Goal: Transaction & Acquisition: Subscribe to service/newsletter

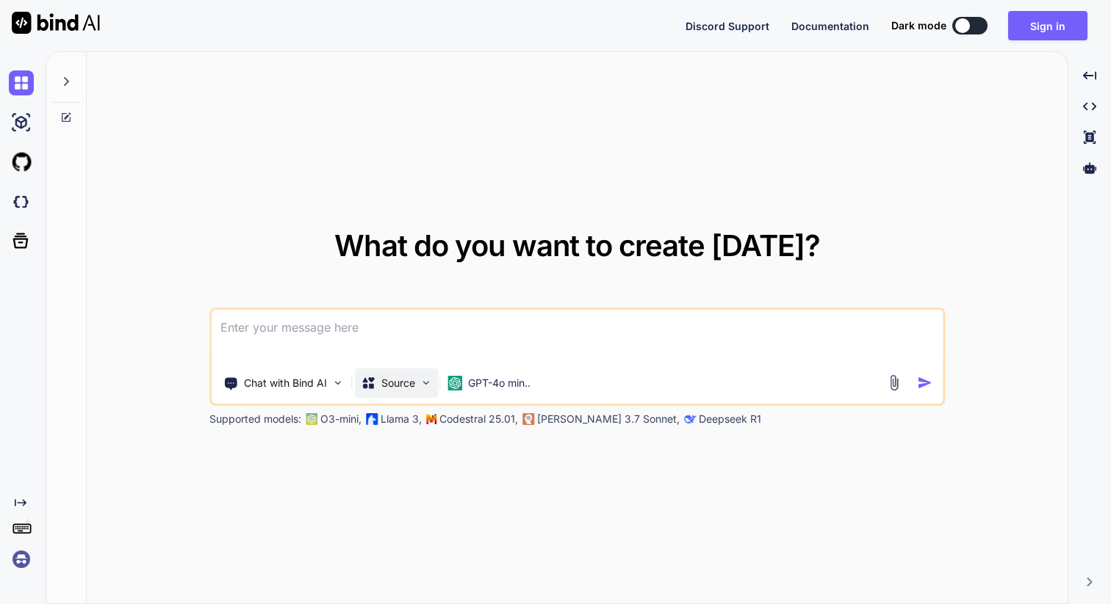
click at [398, 384] on p "Source" at bounding box center [398, 383] width 34 height 15
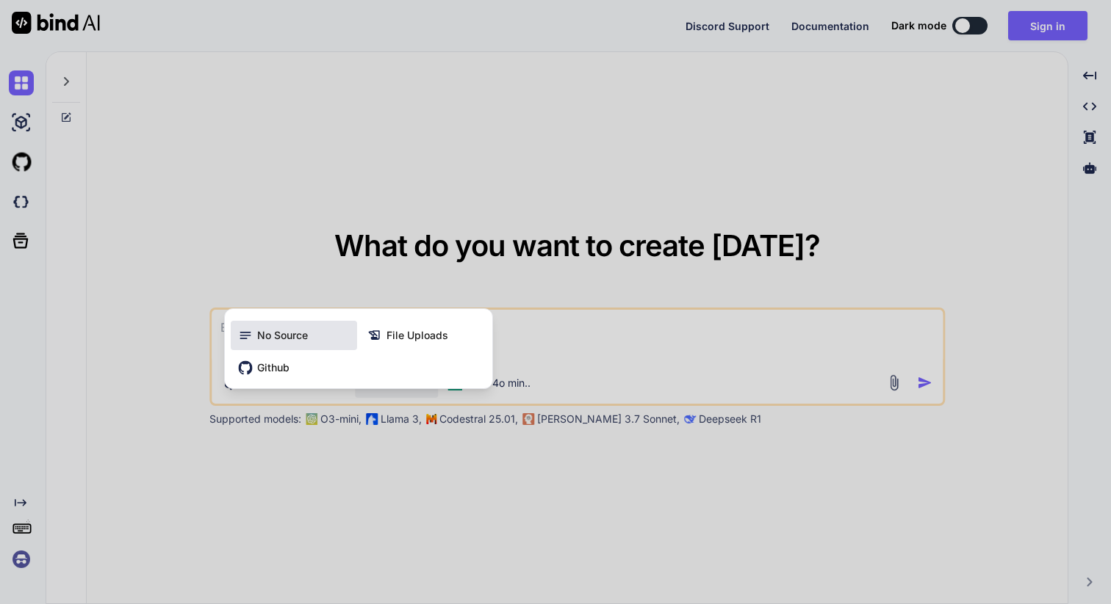
click at [307, 340] on span "No Source" at bounding box center [282, 335] width 51 height 15
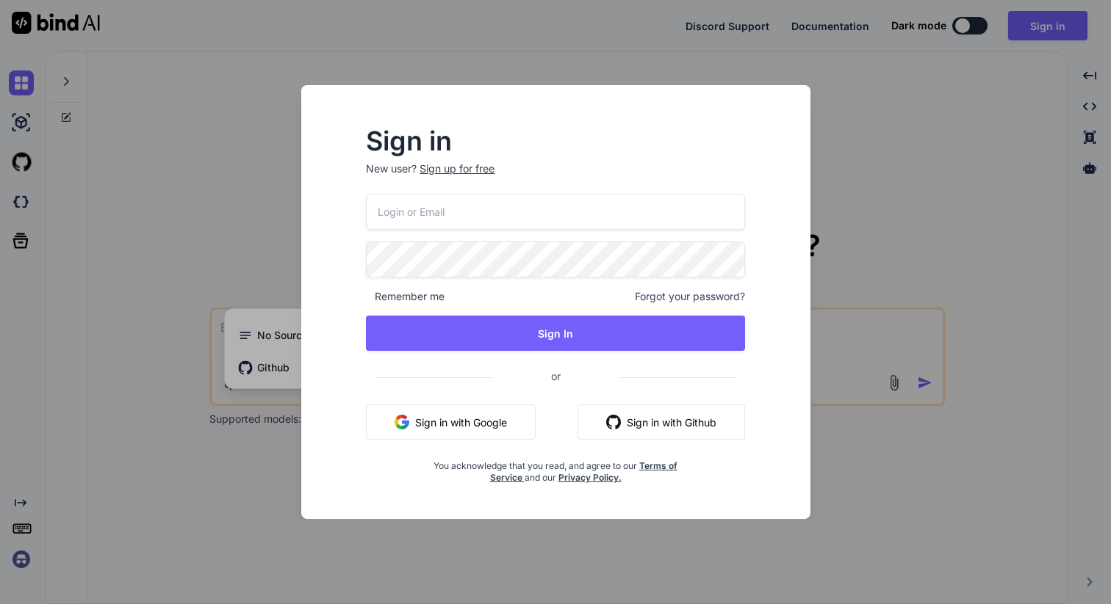
click at [633, 427] on button "Sign in with Github" at bounding box center [660, 422] width 167 height 35
click at [516, 421] on button "Sign in with Google" at bounding box center [451, 422] width 170 height 35
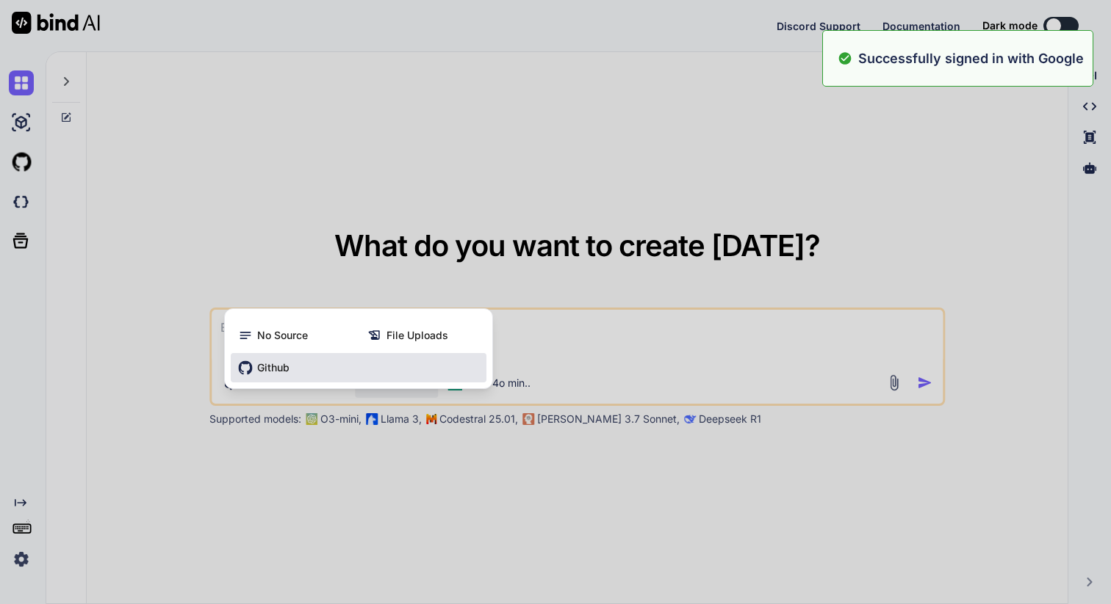
click at [275, 372] on div "What do you want to create today? Chat with Bind AI Source GPT-4o min.. Support…" at bounding box center [578, 327] width 1065 height 553
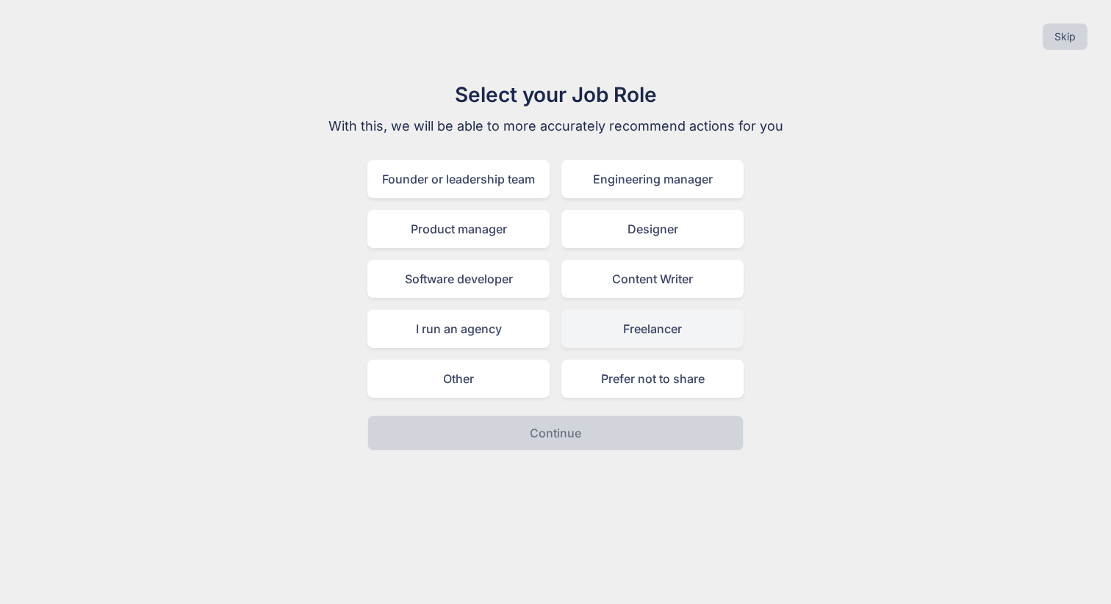
click at [606, 335] on div "Freelancer" at bounding box center [652, 329] width 182 height 38
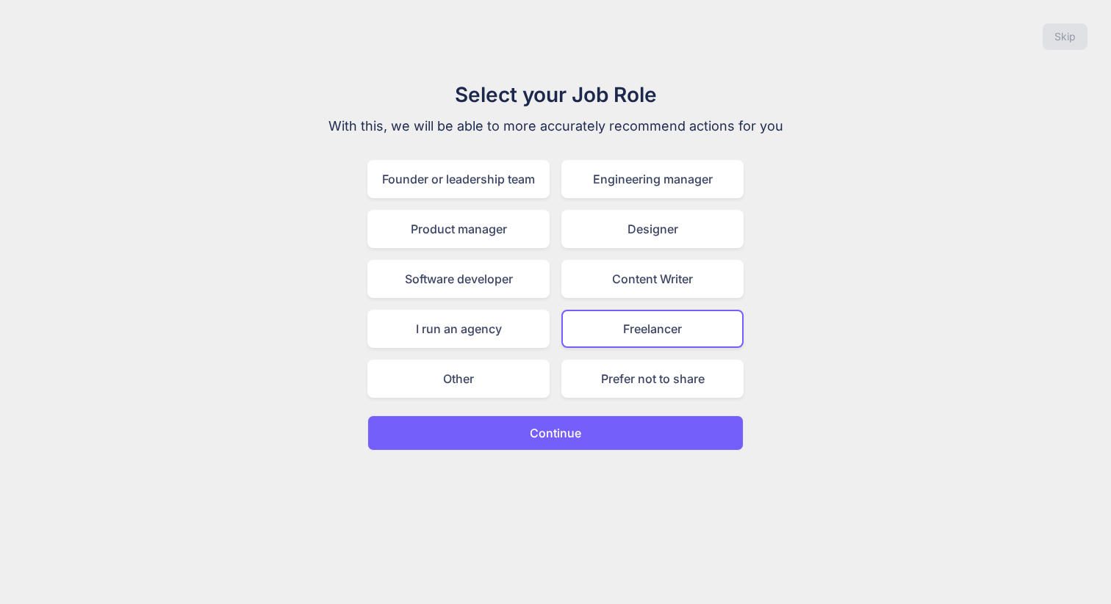
click at [571, 424] on button "Continue" at bounding box center [555, 433] width 376 height 35
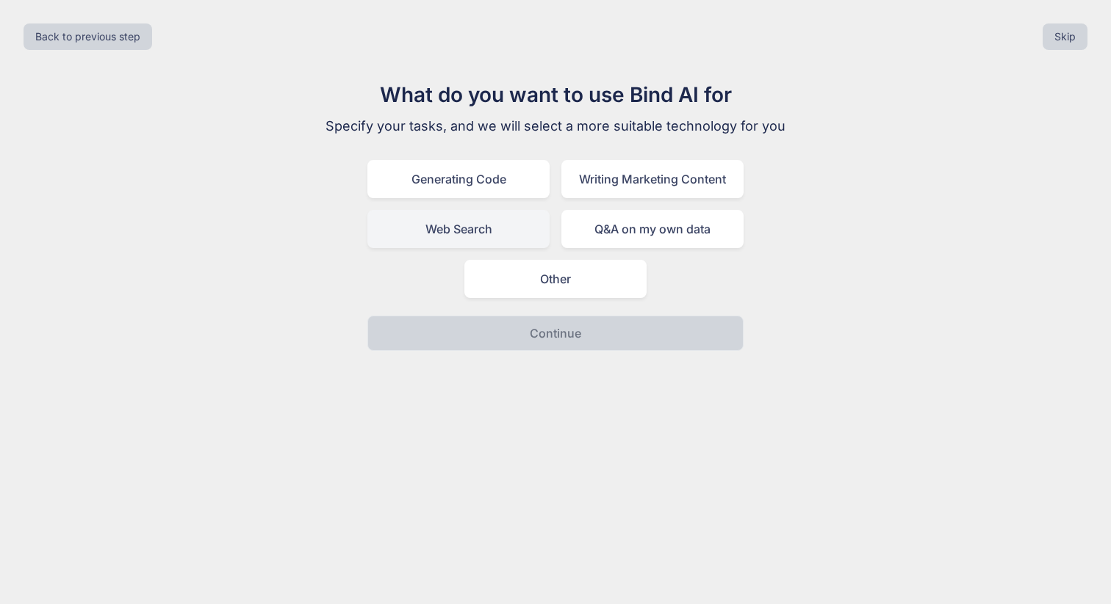
click at [507, 231] on div "Web Search" at bounding box center [458, 229] width 182 height 38
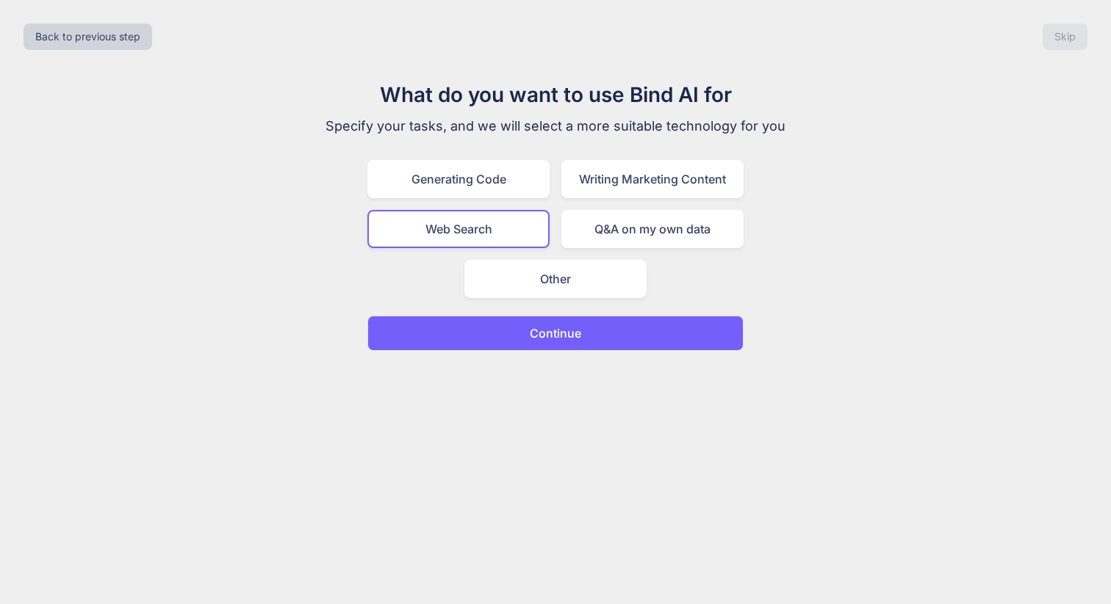
click at [544, 342] on p "Continue" at bounding box center [555, 334] width 51 height 18
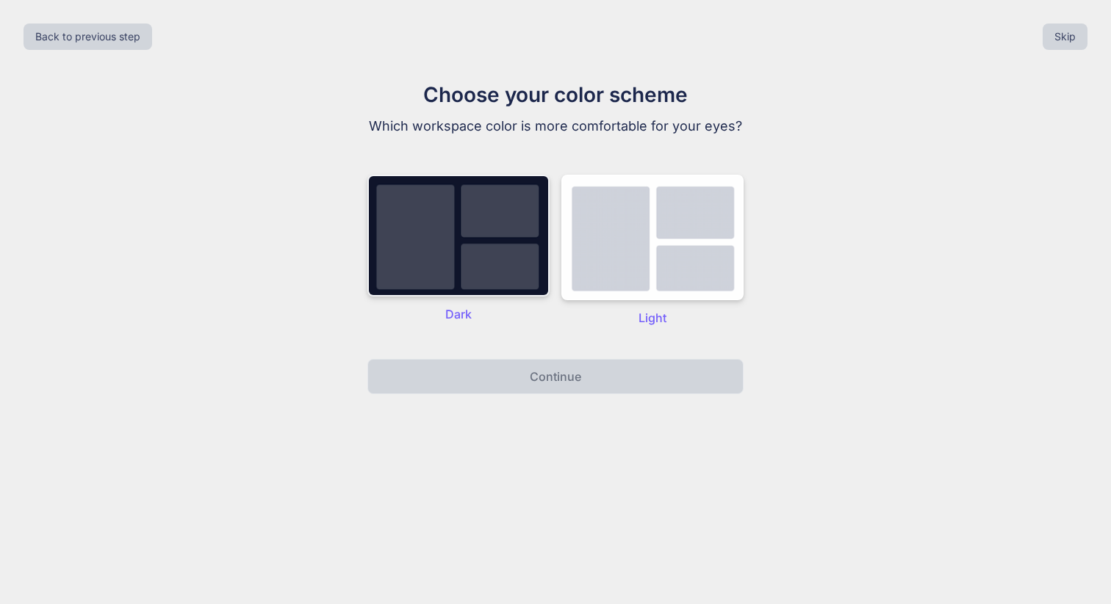
click at [521, 234] on img at bounding box center [458, 236] width 182 height 122
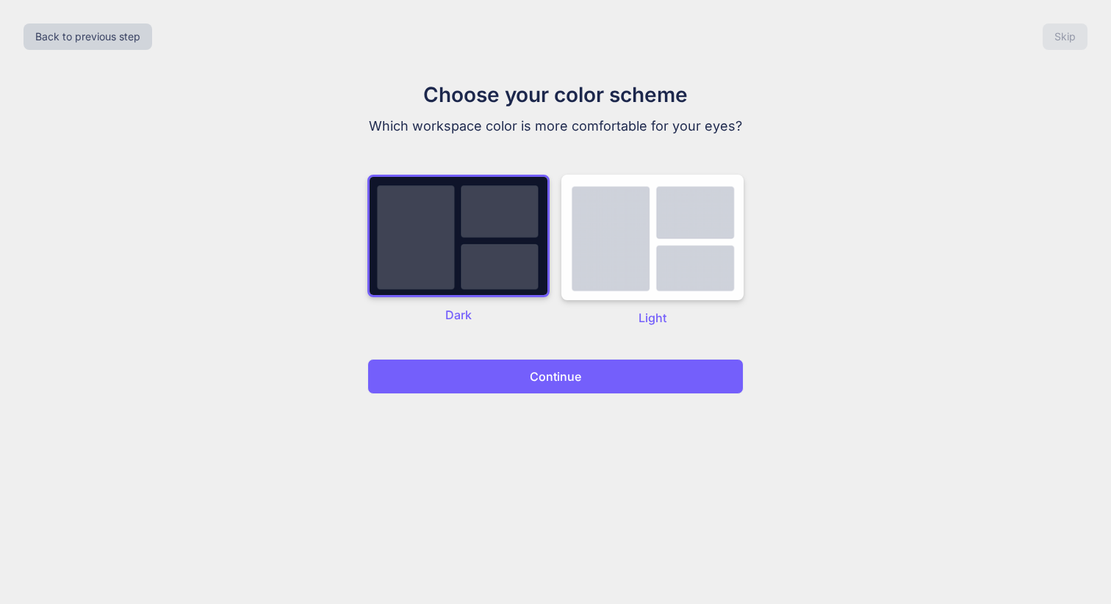
click at [546, 385] on p "Continue" at bounding box center [555, 377] width 51 height 18
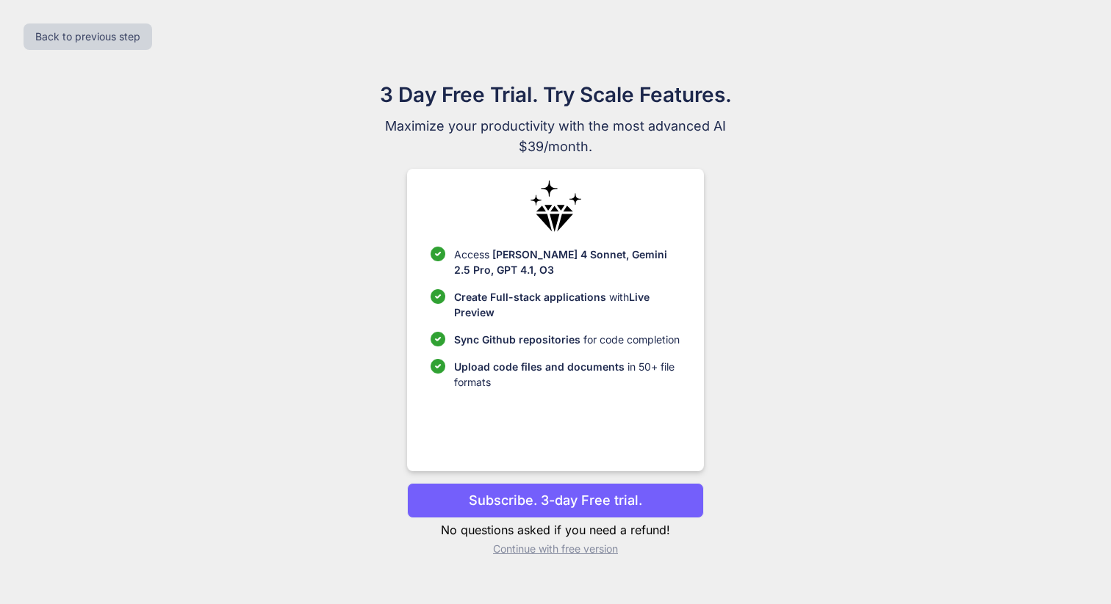
click at [561, 545] on p "Continue with free version" at bounding box center [555, 549] width 296 height 15
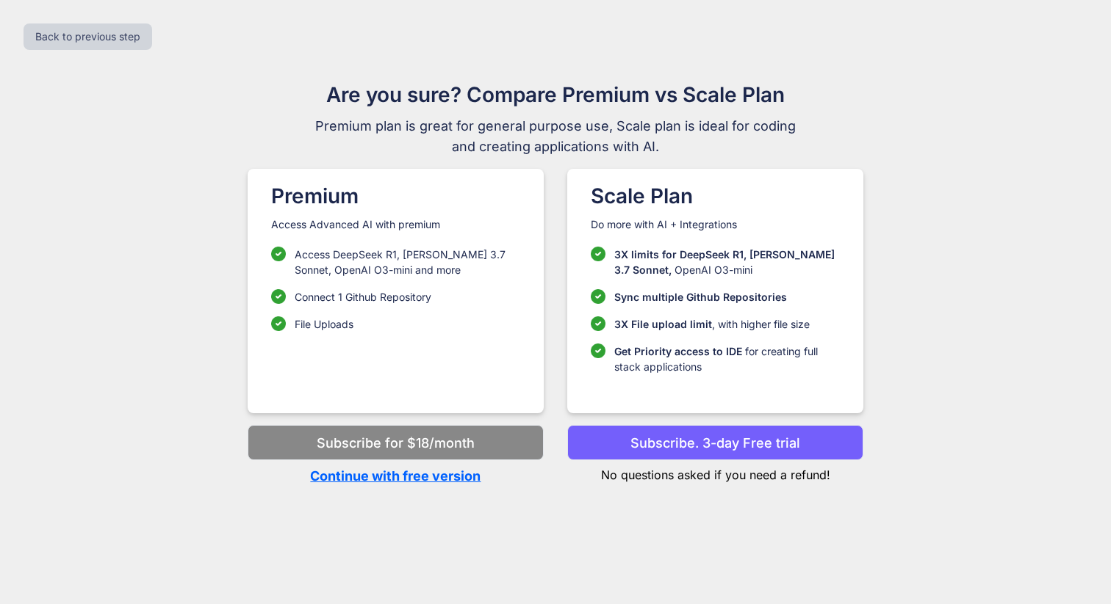
click at [451, 481] on p "Continue with free version" at bounding box center [396, 476] width 296 height 20
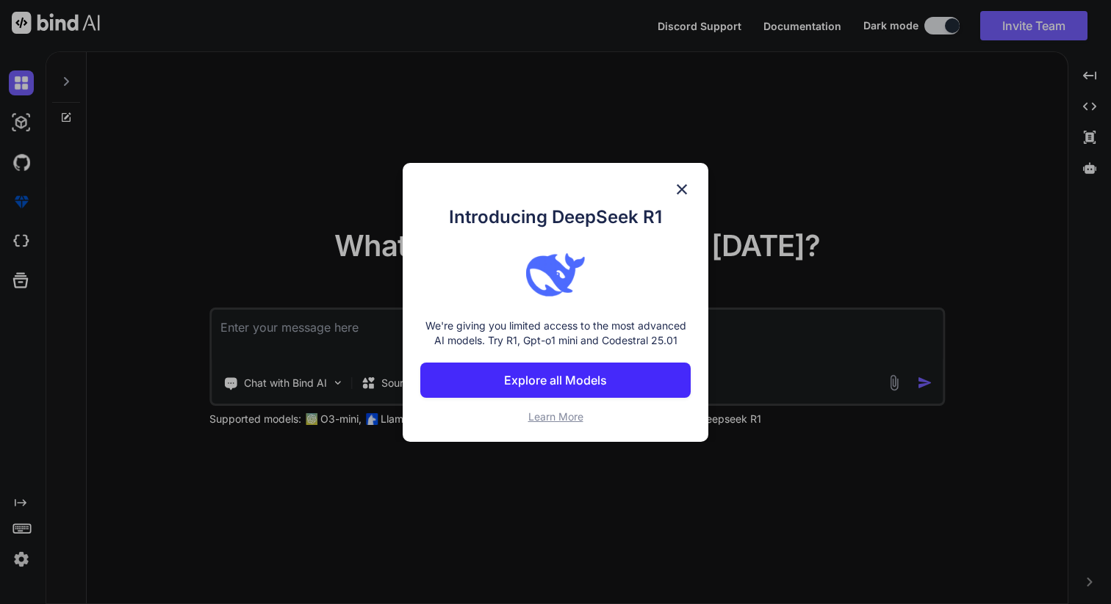
click at [687, 189] on img at bounding box center [682, 190] width 18 height 18
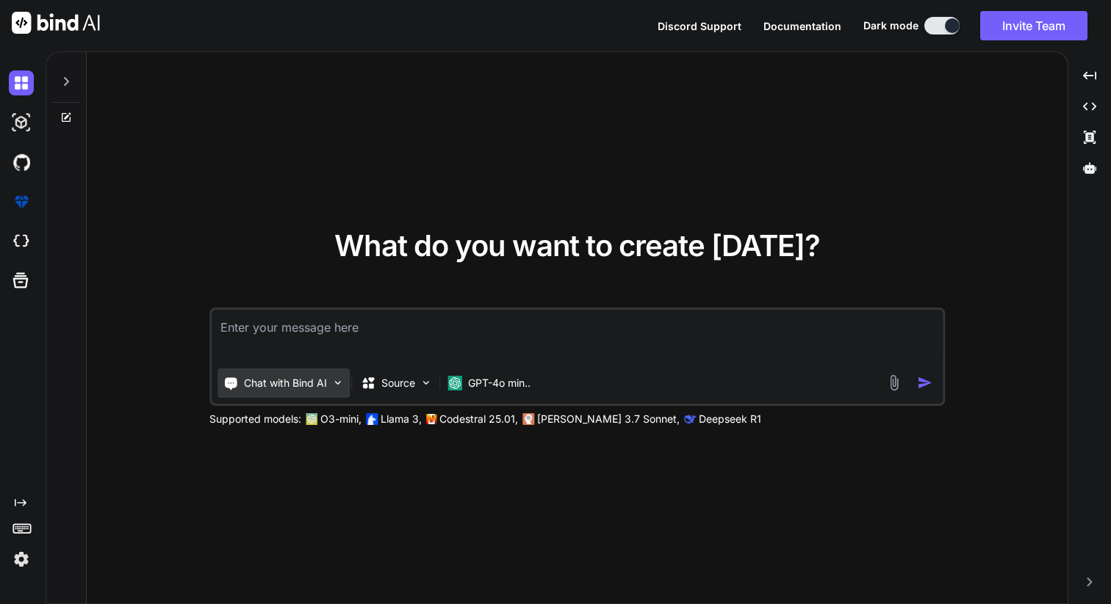
click at [311, 386] on p "Chat with Bind AI" at bounding box center [285, 383] width 83 height 15
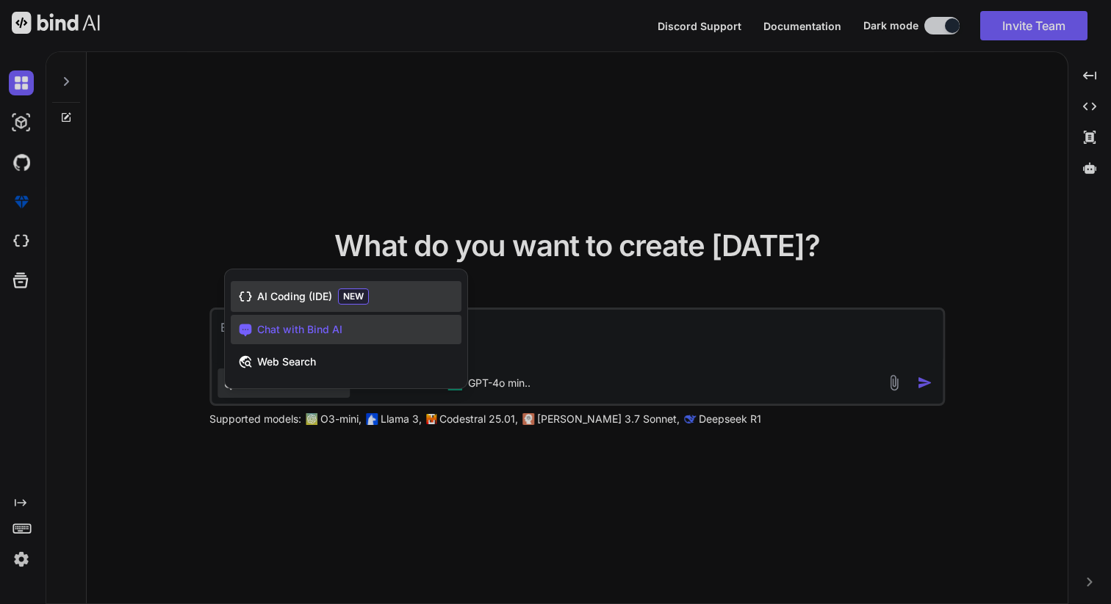
click at [311, 297] on span "AI Coding (IDE)" at bounding box center [294, 296] width 75 height 15
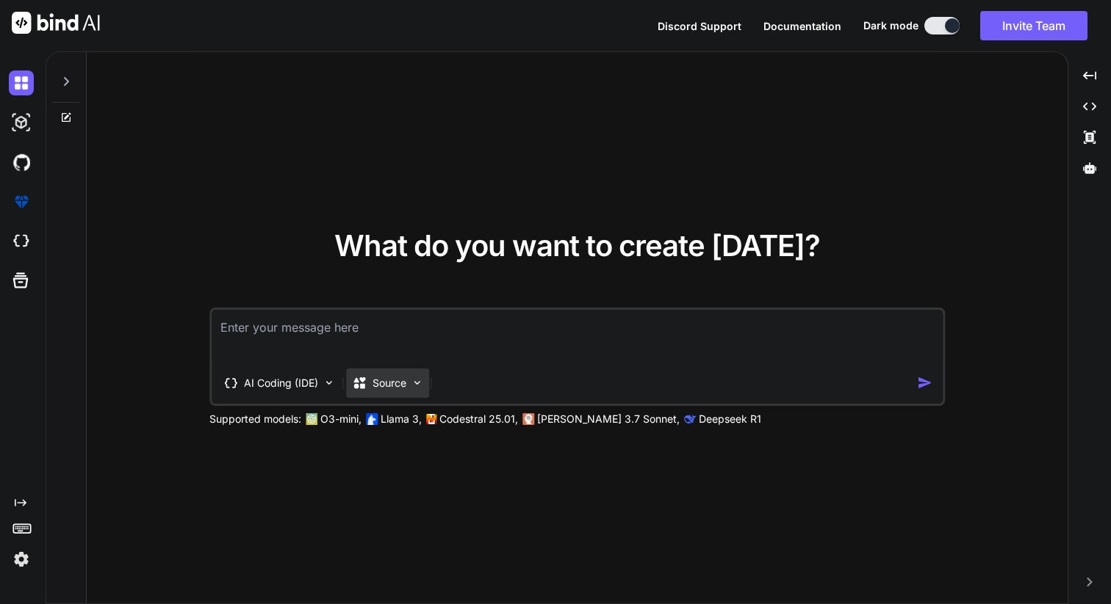
click at [389, 381] on p "Source" at bounding box center [389, 383] width 34 height 15
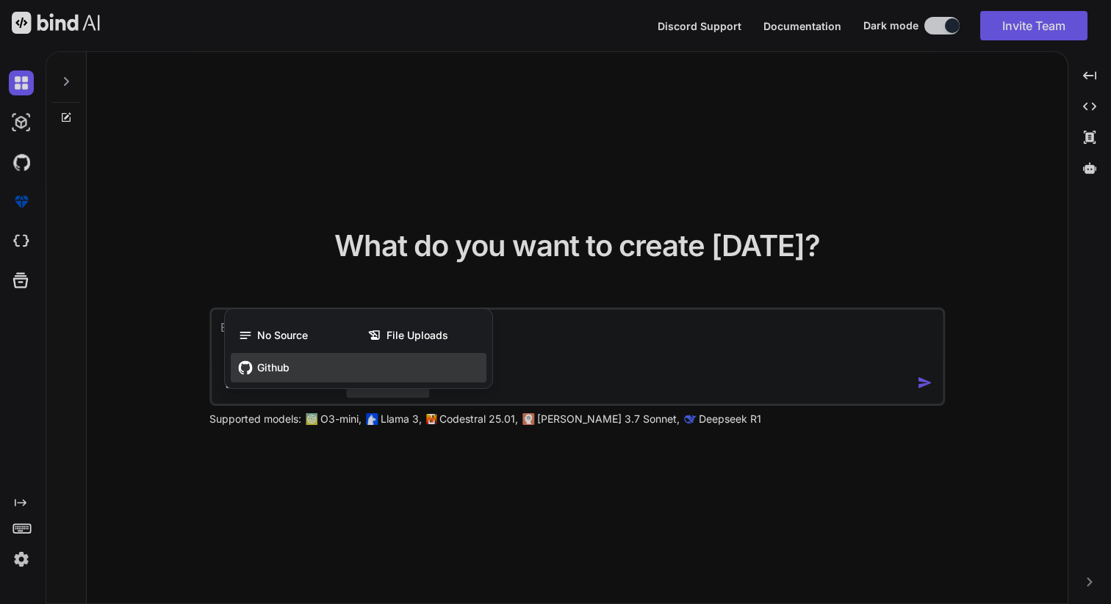
click at [318, 363] on div "Github" at bounding box center [359, 367] width 256 height 29
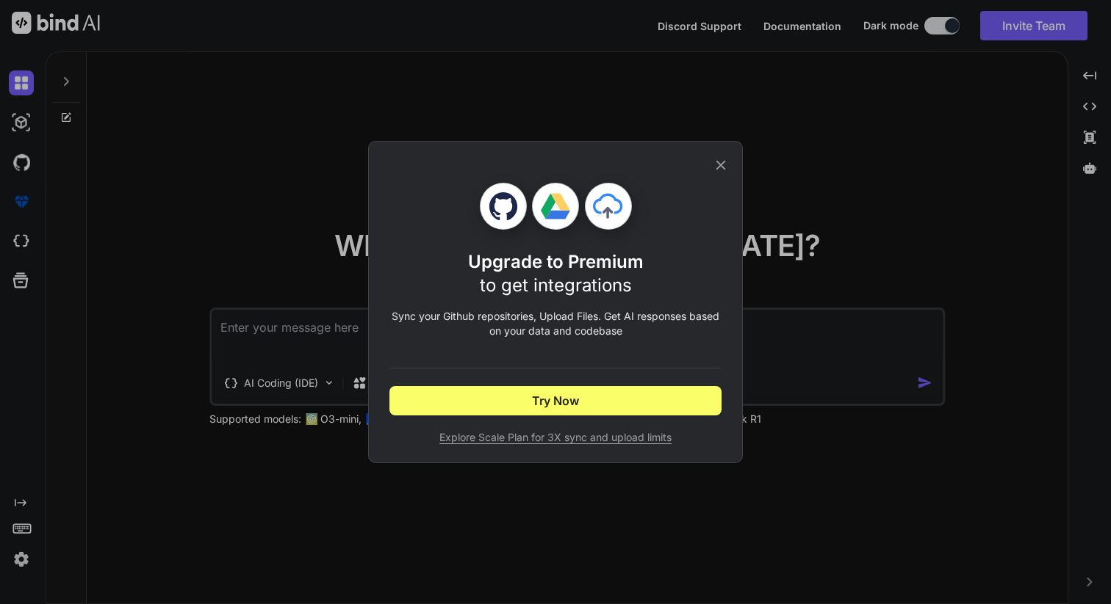
click at [722, 163] on icon at bounding box center [721, 166] width 10 height 10
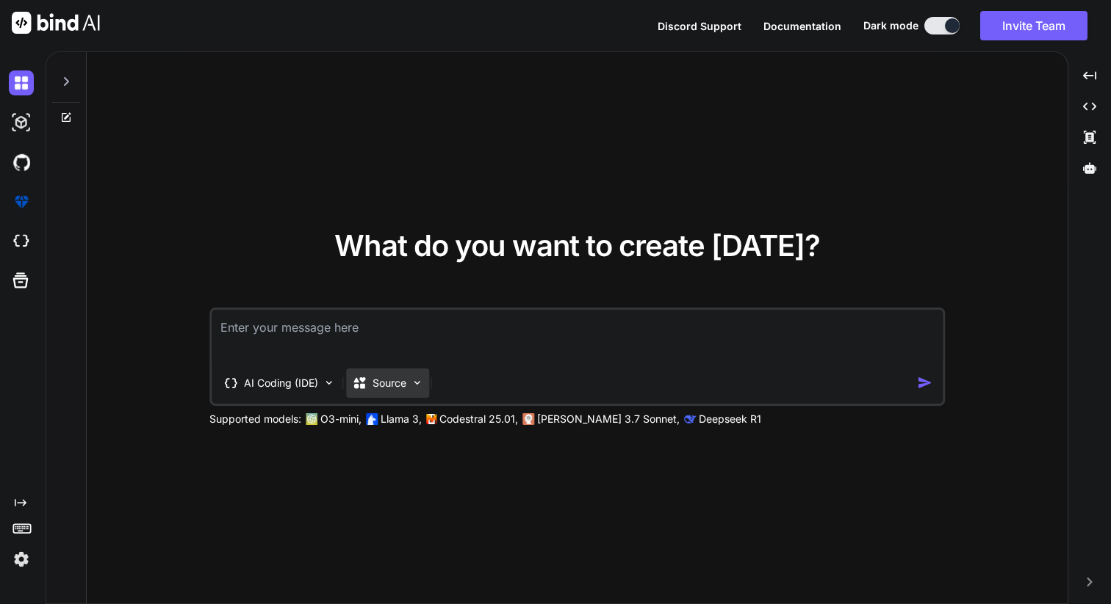
click at [382, 380] on p "Source" at bounding box center [389, 383] width 34 height 15
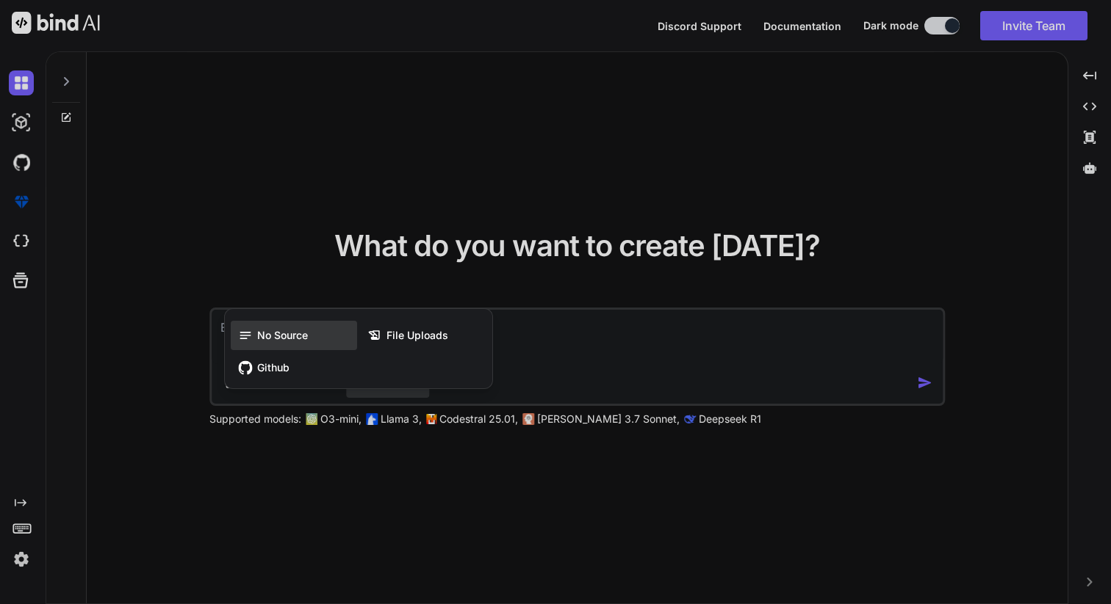
click at [326, 337] on div "No Source" at bounding box center [294, 335] width 126 height 29
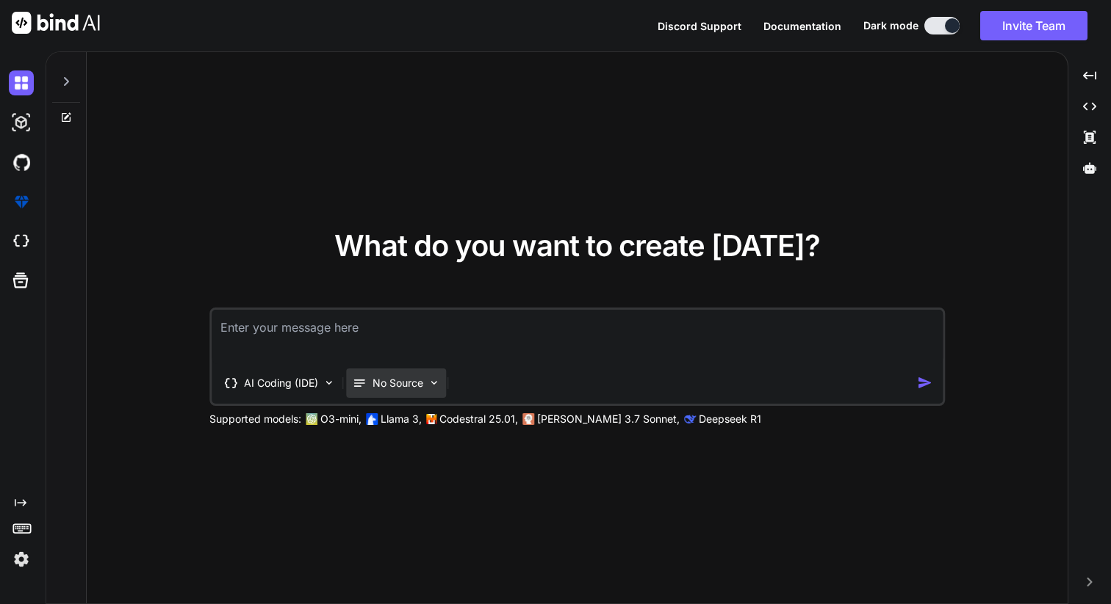
click at [383, 378] on p "No Source" at bounding box center [397, 383] width 51 height 15
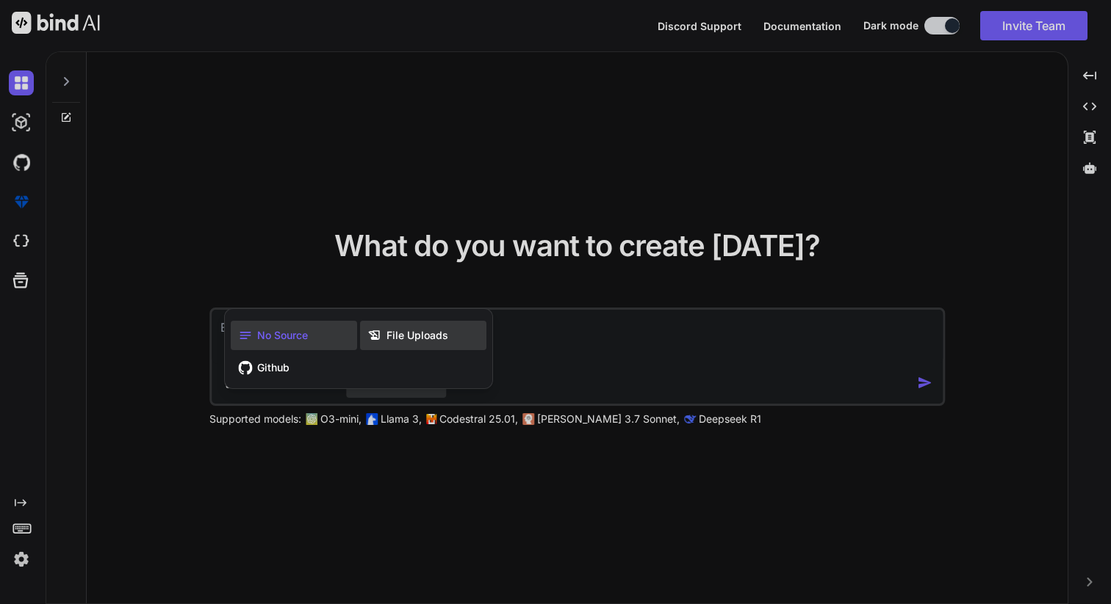
click at [421, 328] on div "File Uploads" at bounding box center [423, 335] width 126 height 29
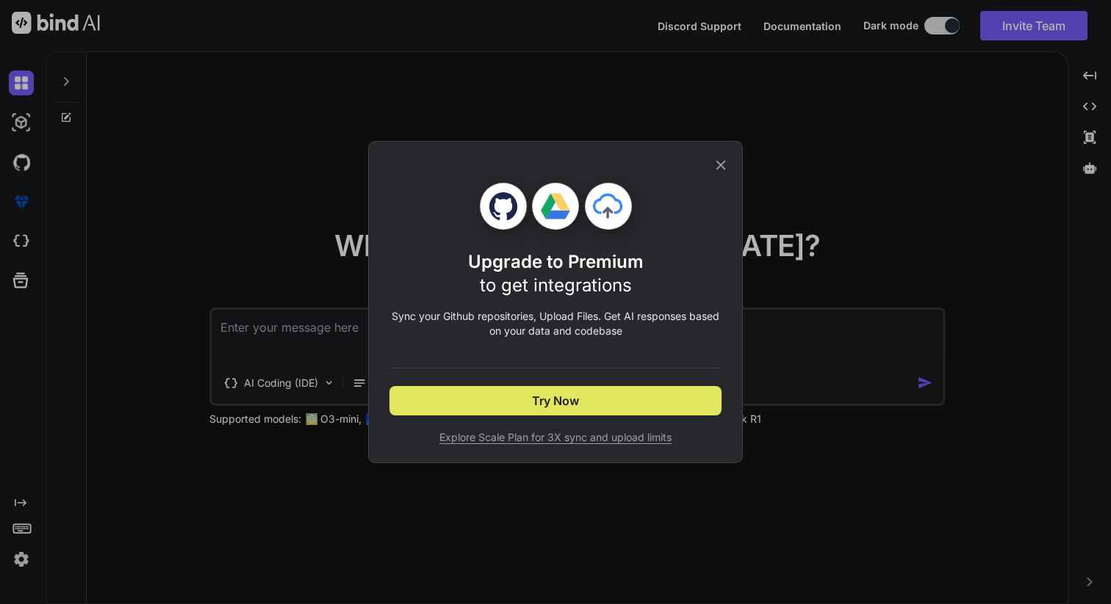
click at [554, 404] on span "Try Now" at bounding box center [555, 401] width 47 height 18
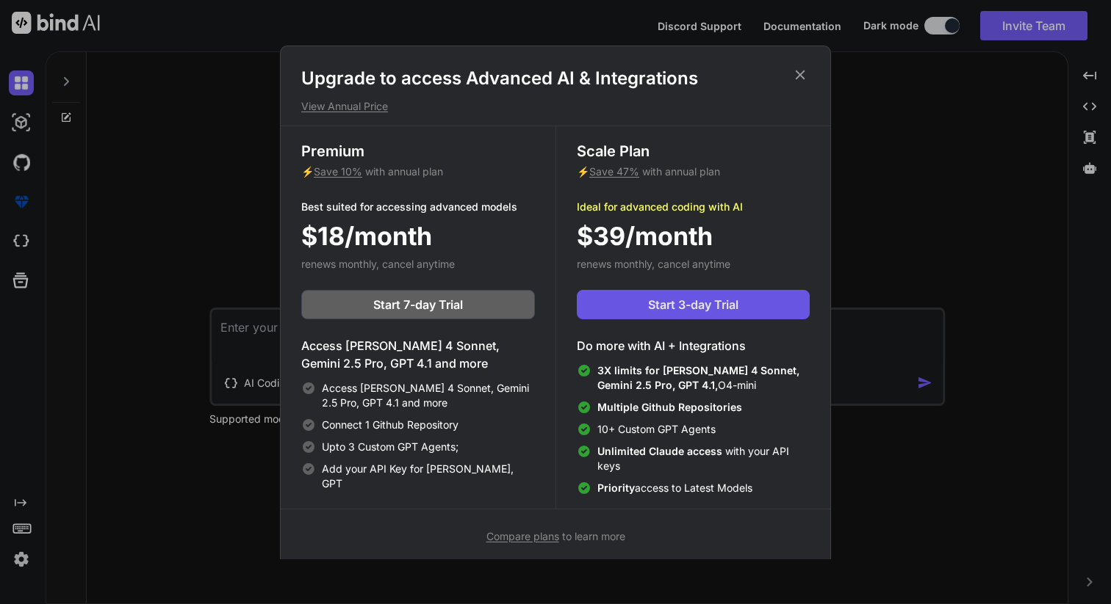
click at [650, 303] on span "Start 3-day Trial" at bounding box center [693, 305] width 90 height 18
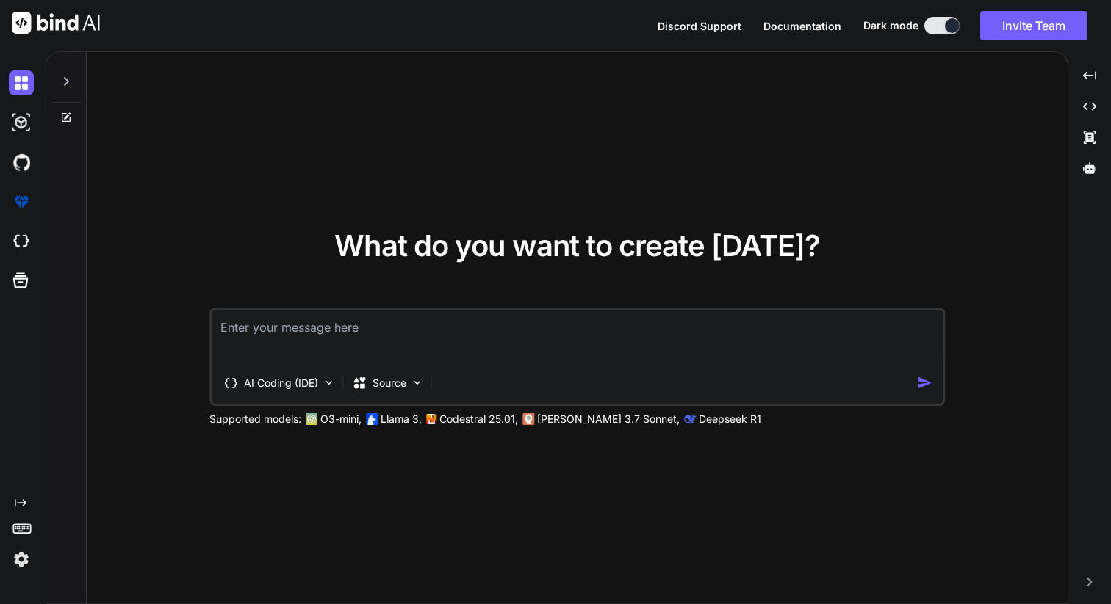
type textarea "x"
